Goal: Task Accomplishment & Management: Complete application form

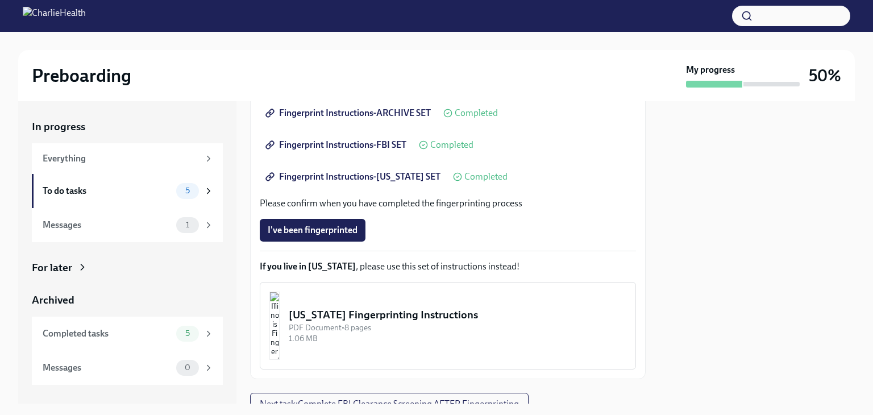
scroll to position [285, 0]
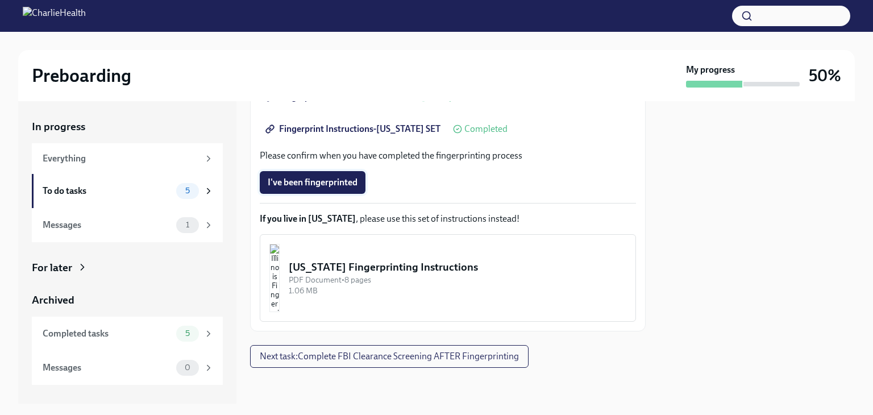
click at [322, 174] on button "I've been fingerprinted" at bounding box center [313, 182] width 106 height 23
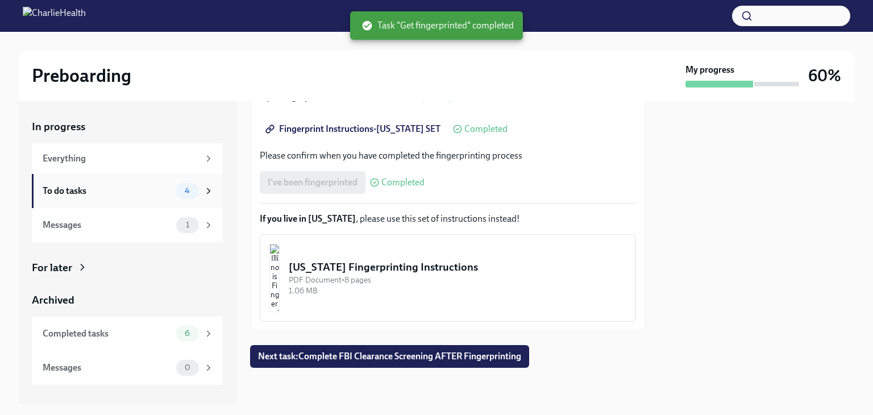
click at [93, 191] on div "To do tasks" at bounding box center [107, 191] width 129 height 12
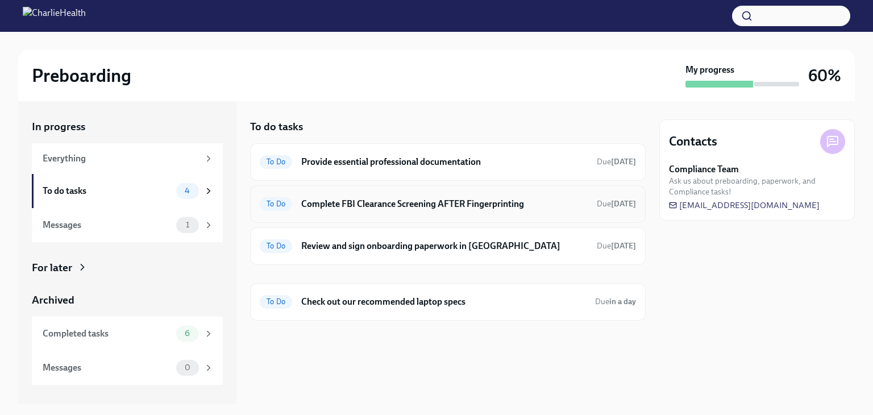
click at [386, 204] on h6 "Complete FBI Clearance Screening AFTER Fingerprinting" at bounding box center [444, 204] width 286 height 12
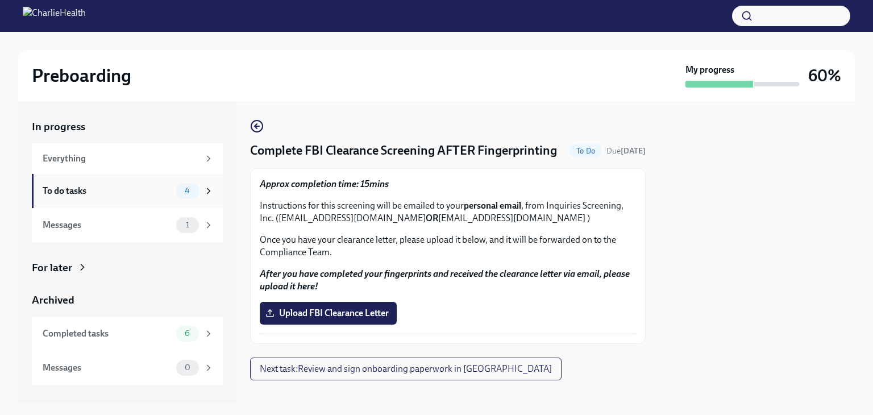
click at [123, 195] on div "To do tasks" at bounding box center [107, 191] width 129 height 12
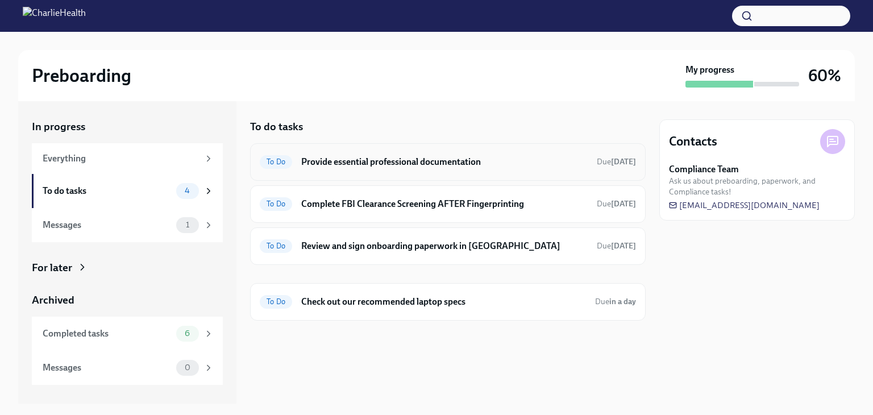
click at [423, 164] on h6 "Provide essential professional documentation" at bounding box center [444, 162] width 286 height 12
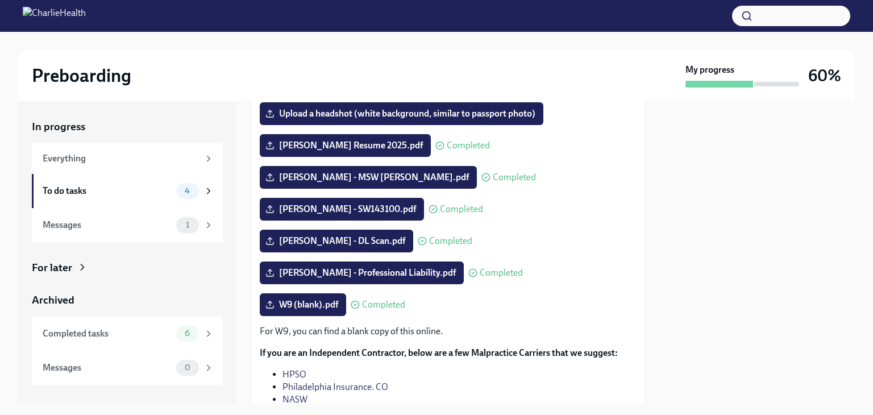
scroll to position [57, 0]
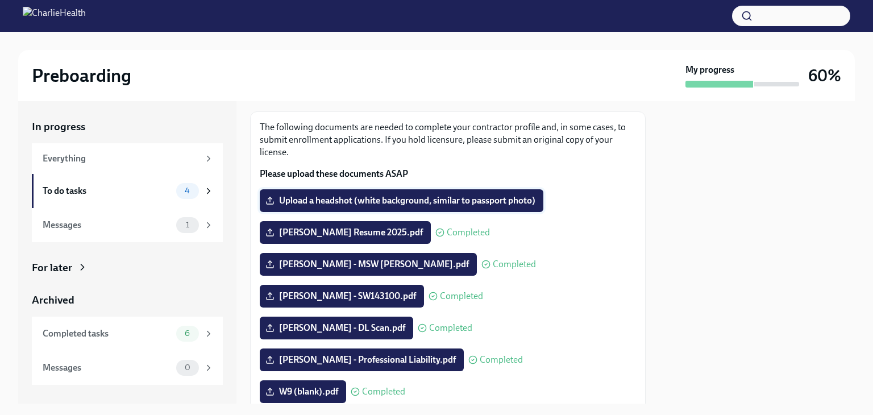
click at [468, 205] on span "Upload a headshot (white background, similar to passport photo)" at bounding box center [402, 200] width 268 height 11
click at [0, 0] on input "Upload a headshot (white background, similar to passport photo)" at bounding box center [0, 0] width 0 height 0
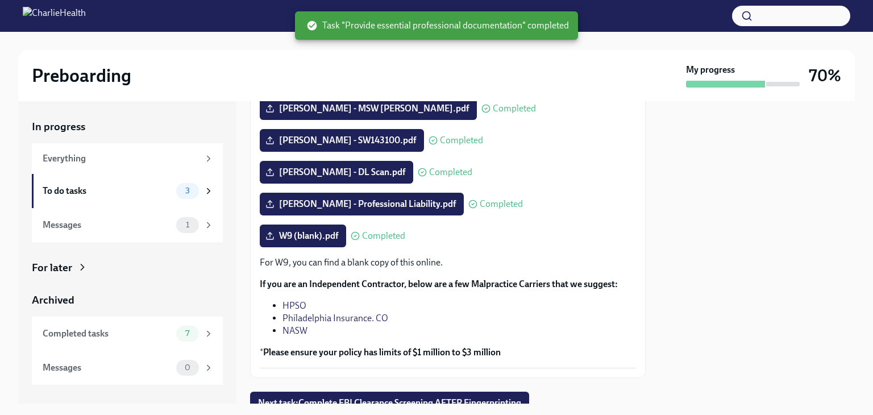
scroll to position [259, 0]
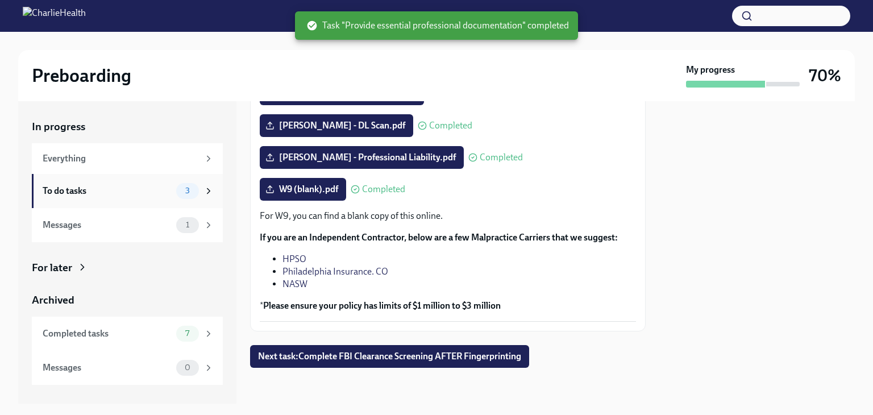
click at [106, 191] on div "To do tasks" at bounding box center [107, 191] width 129 height 12
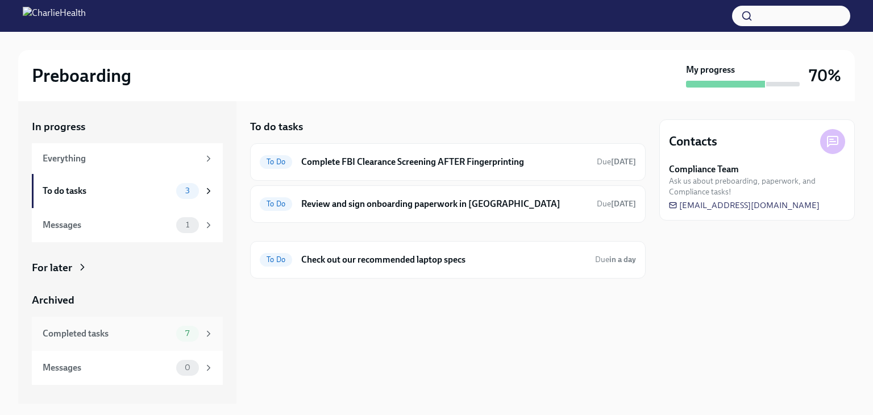
click at [125, 335] on div "Completed tasks" at bounding box center [107, 333] width 129 height 12
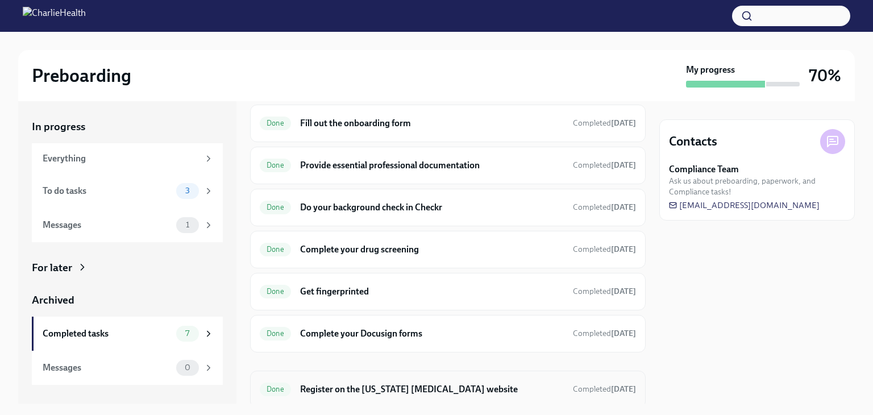
scroll to position [77, 0]
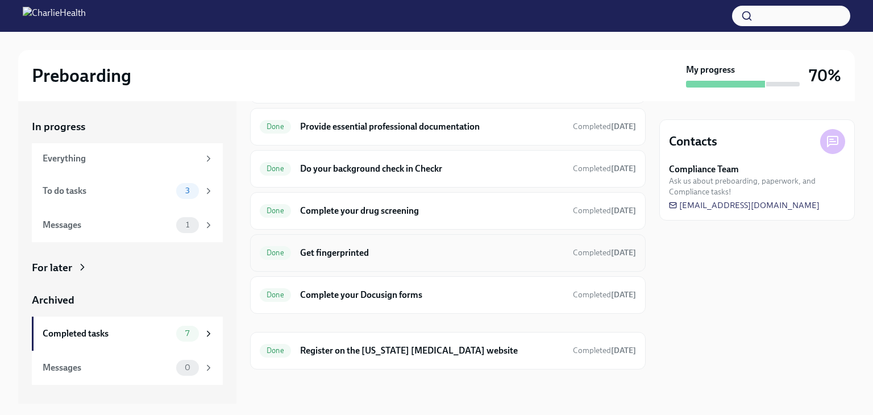
click at [373, 248] on h6 "Get fingerprinted" at bounding box center [432, 253] width 264 height 12
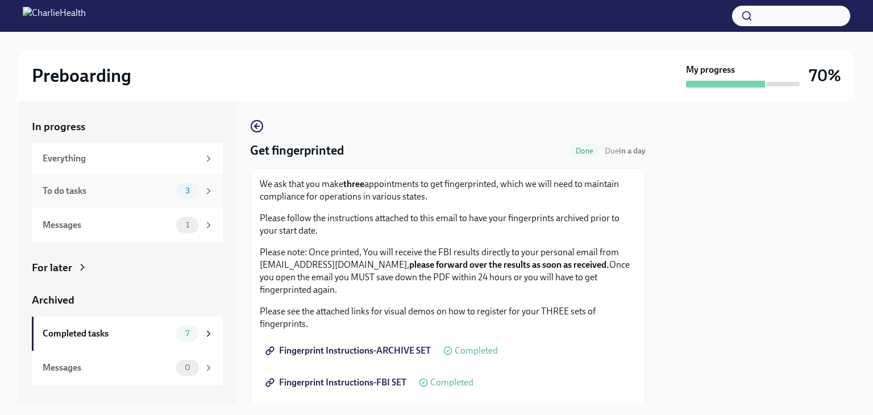
click at [93, 190] on div "To do tasks" at bounding box center [107, 191] width 129 height 12
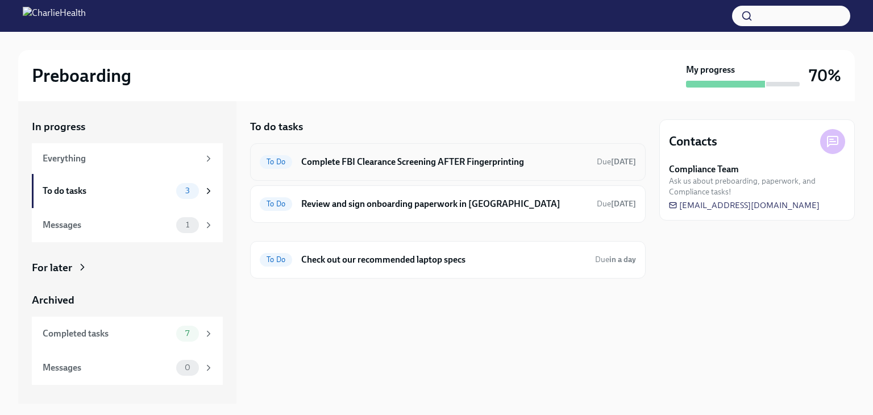
click at [411, 167] on h6 "Complete FBI Clearance Screening AFTER Fingerprinting" at bounding box center [444, 162] width 286 height 12
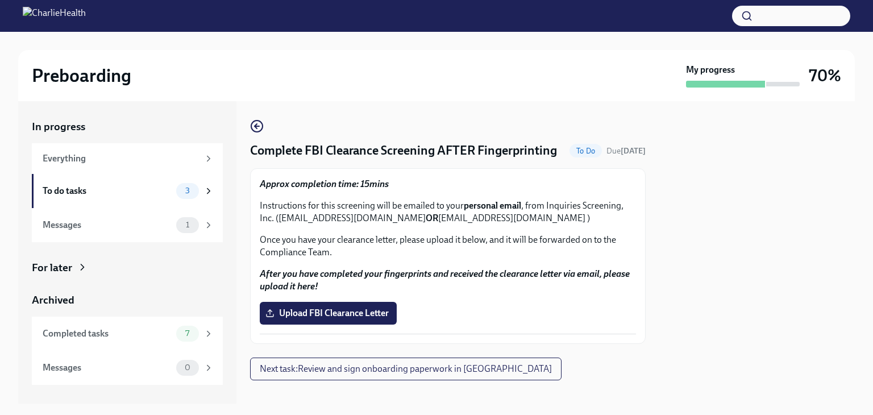
scroll to position [30, 0]
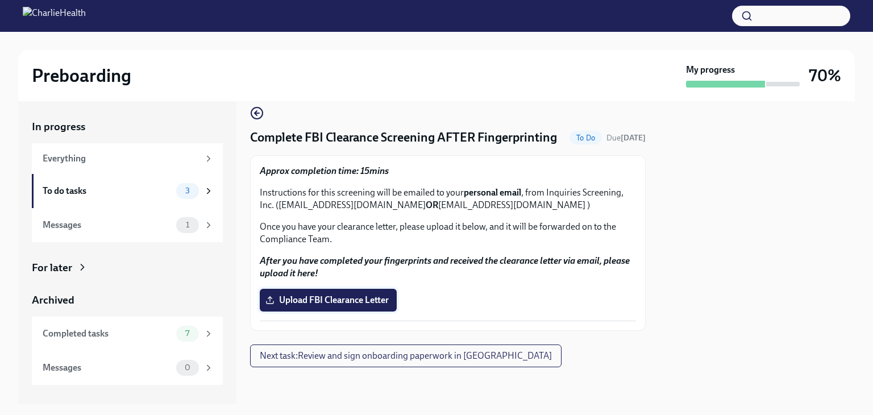
click at [335, 303] on span "Upload FBI Clearance Letter" at bounding box center [328, 299] width 121 height 11
click at [0, 0] on input "Upload FBI Clearance Letter" at bounding box center [0, 0] width 0 height 0
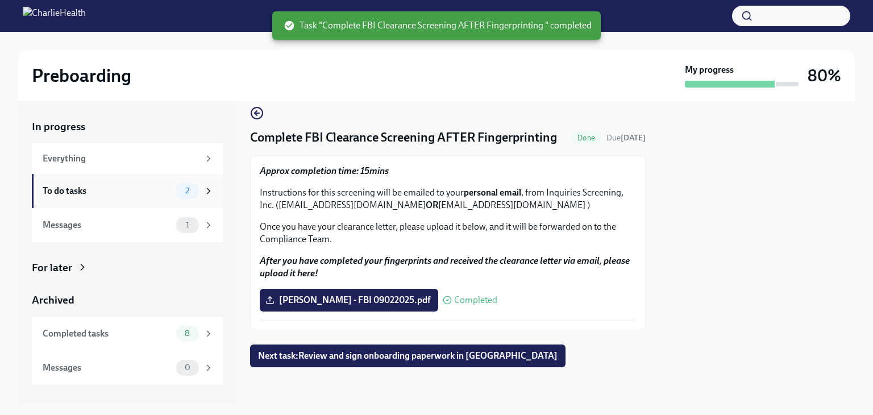
click at [95, 193] on div "To do tasks" at bounding box center [107, 191] width 129 height 12
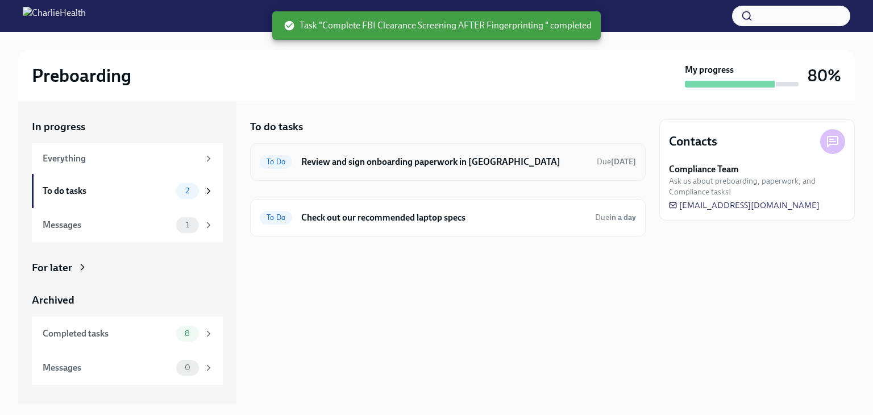
click at [436, 162] on h6 "Review and sign onboarding paperwork in [GEOGRAPHIC_DATA]" at bounding box center [444, 162] width 286 height 12
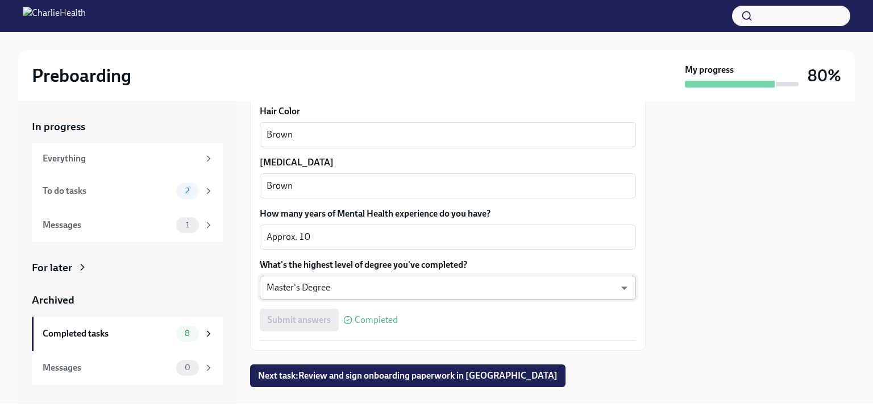
scroll to position [1078, 0]
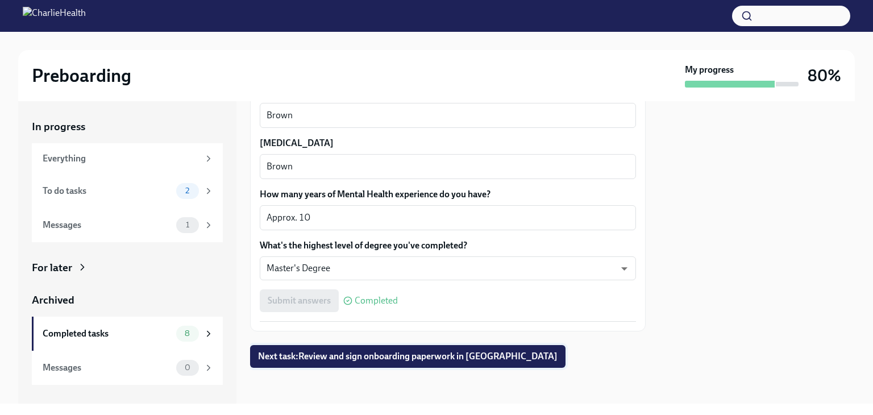
click at [358, 357] on span "Next task : Review and sign onboarding paperwork in UKG" at bounding box center [407, 356] width 299 height 11
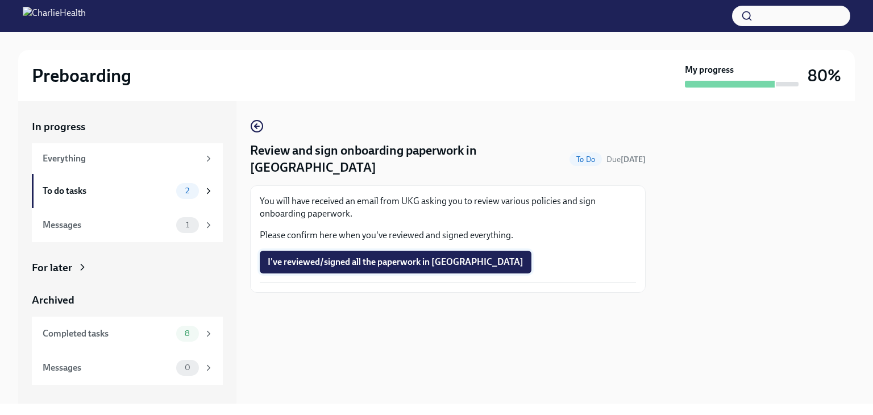
click at [381, 251] on button "I've reviewed/signed all the paperwork in [GEOGRAPHIC_DATA]" at bounding box center [396, 262] width 272 height 23
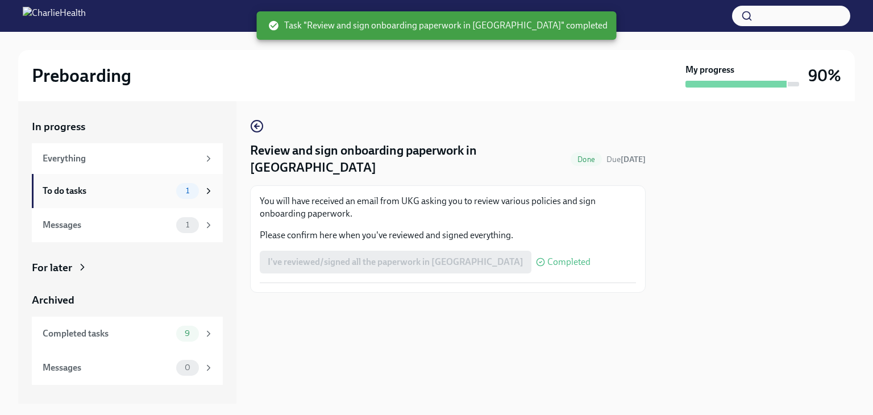
click at [86, 194] on div "To do tasks" at bounding box center [107, 191] width 129 height 12
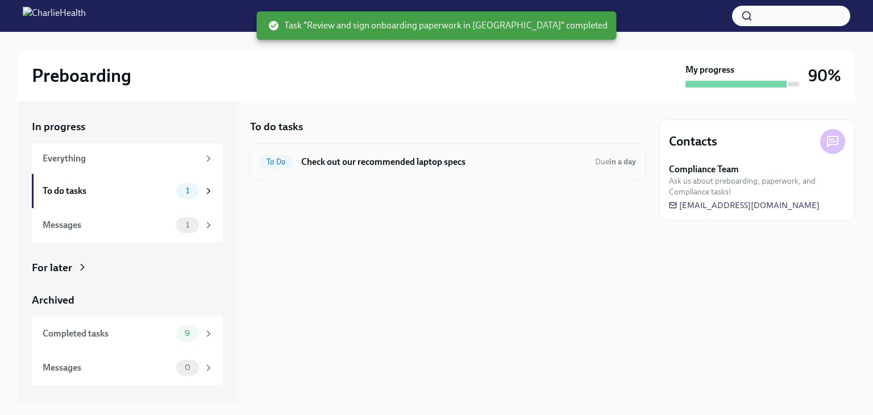
click at [404, 169] on div "To Do Check out our recommended laptop specs Due in a day" at bounding box center [448, 162] width 376 height 18
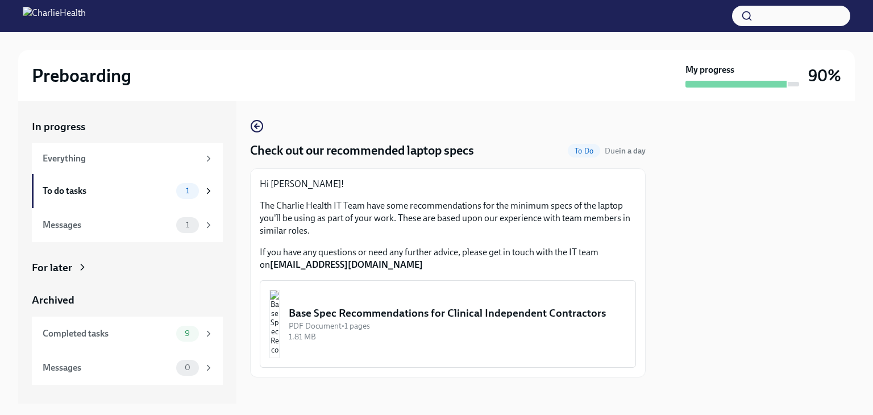
click at [453, 306] on div "Base Spec Recommendations for Clinical Independent Contractors" at bounding box center [457, 313] width 337 height 15
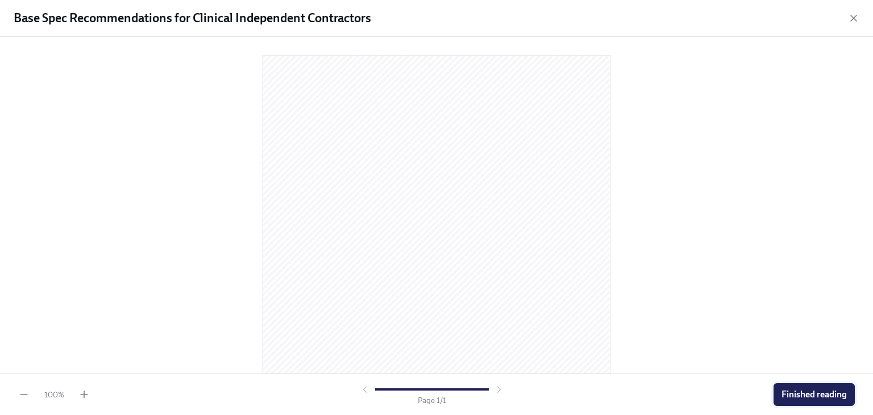
click at [803, 393] on span "Finished reading" at bounding box center [813, 394] width 65 height 11
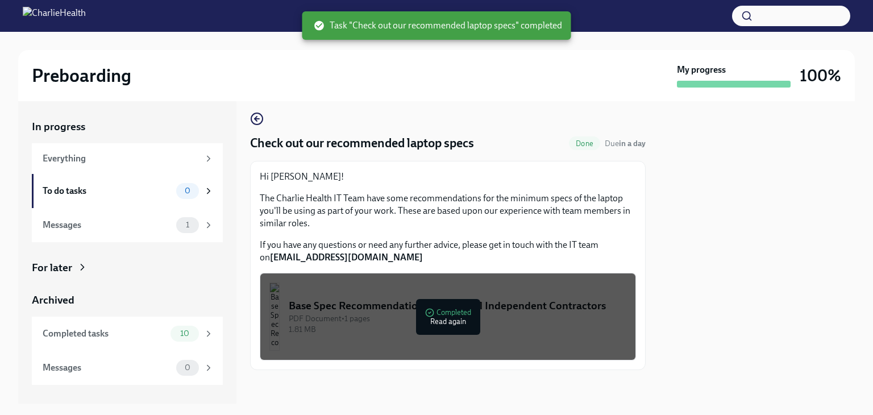
scroll to position [10, 0]
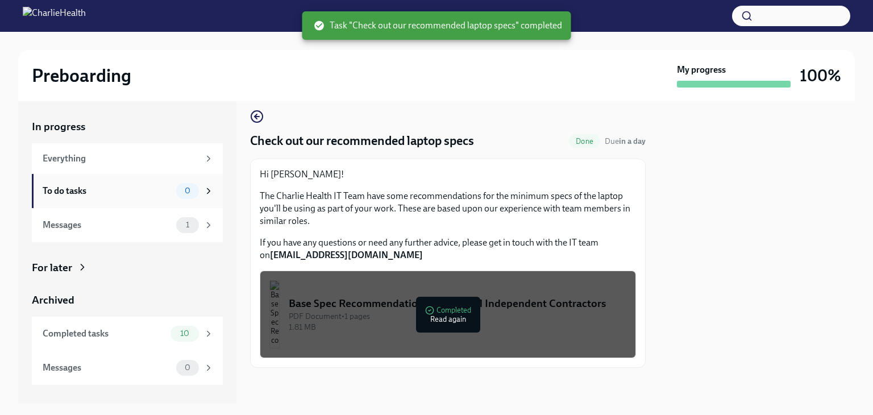
click at [119, 185] on div "To do tasks" at bounding box center [107, 191] width 129 height 12
